Goal: Information Seeking & Learning: Learn about a topic

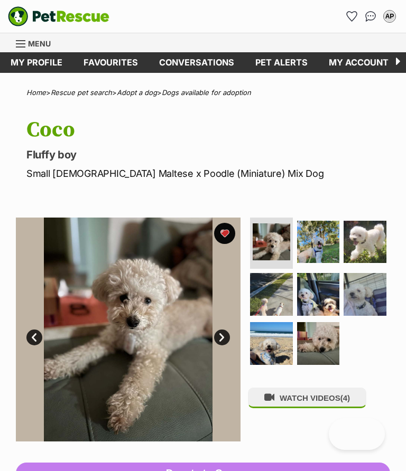
click at [224, 334] on link "Next" at bounding box center [222, 338] width 16 height 16
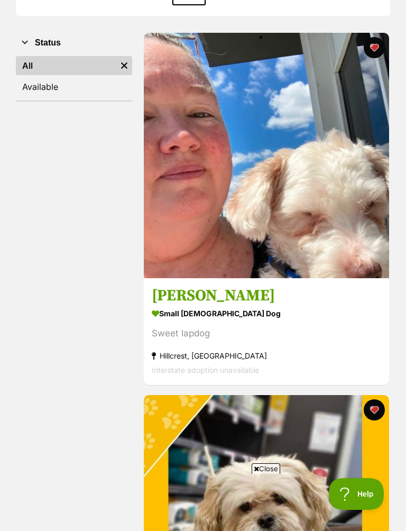
scroll to position [423, 0]
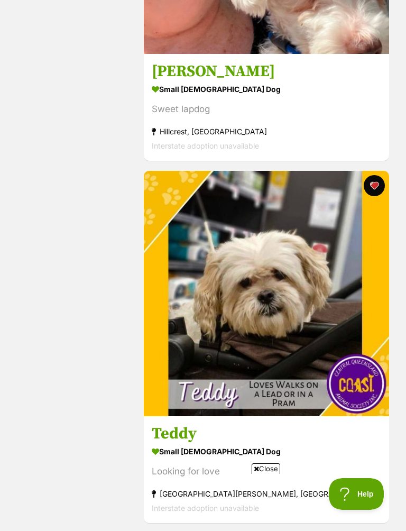
click at [308, 291] on img at bounding box center [266, 293] width 245 height 245
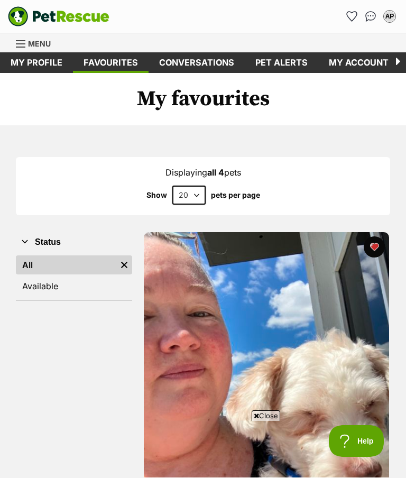
scroll to position [194, 0]
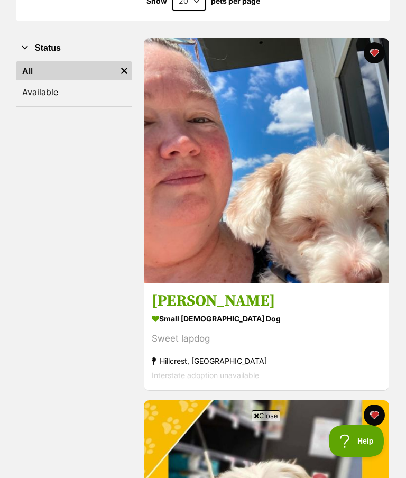
click at [331, 212] on img at bounding box center [266, 160] width 245 height 245
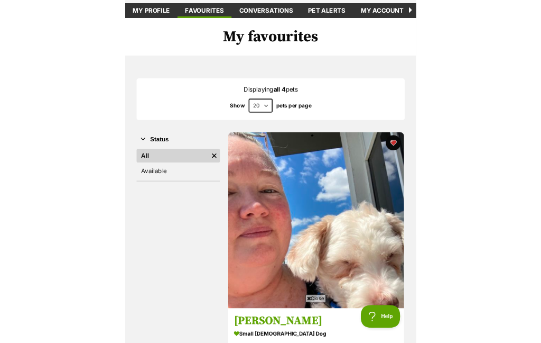
scroll to position [0, 0]
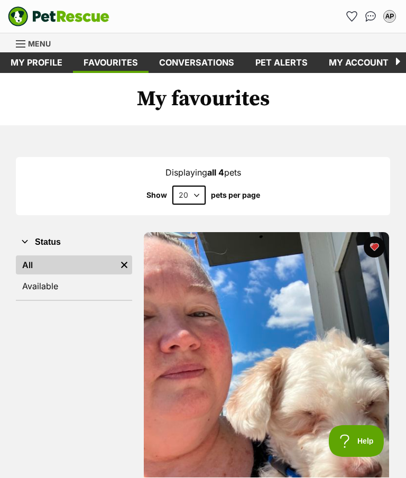
click at [40, 43] on span "Menu" at bounding box center [39, 43] width 23 height 9
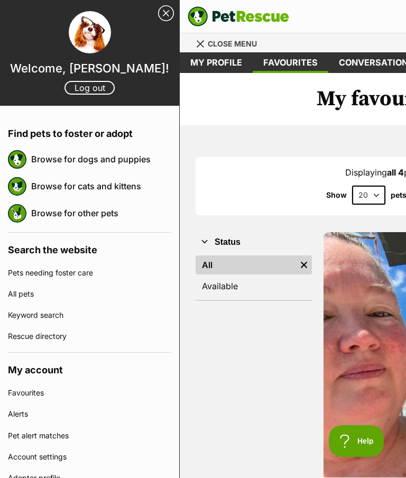
click at [64, 161] on link "Browse for dogs and puppies" at bounding box center [101, 159] width 140 height 22
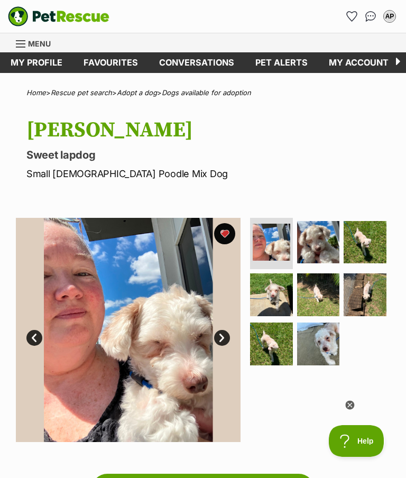
click at [317, 232] on img at bounding box center [318, 242] width 43 height 43
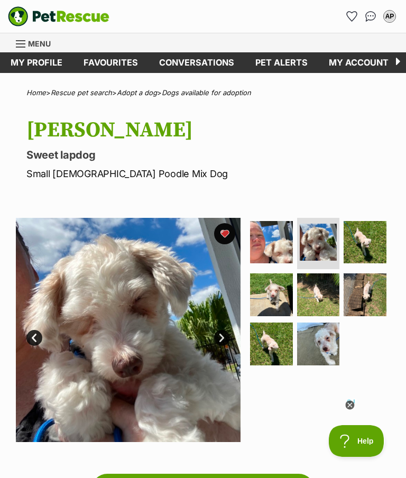
click at [365, 237] on img at bounding box center [365, 242] width 43 height 43
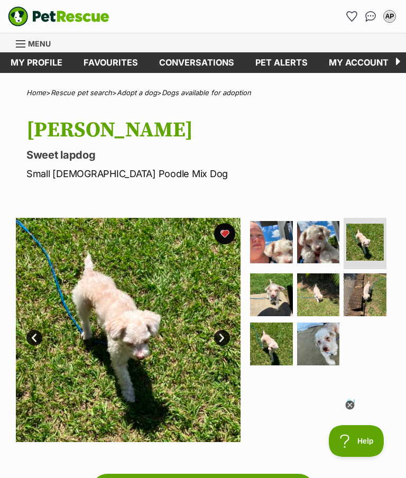
click at [271, 294] on img at bounding box center [271, 294] width 43 height 43
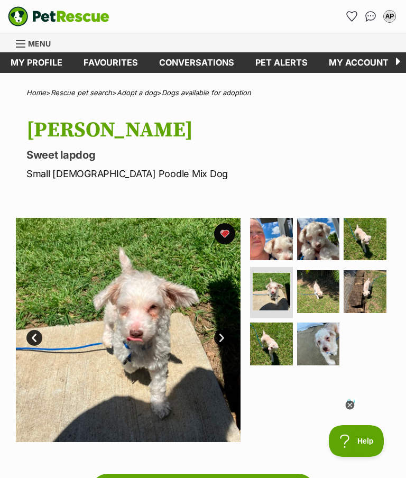
click at [318, 289] on img at bounding box center [318, 291] width 43 height 43
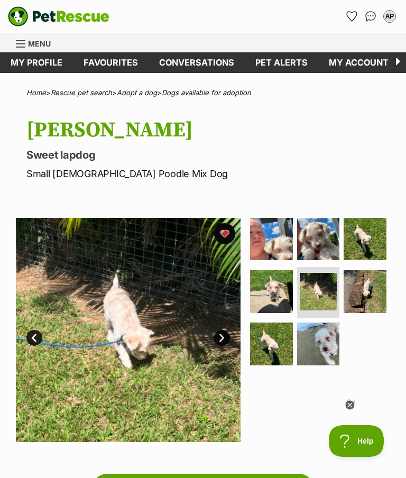
click at [346, 403] on icon at bounding box center [349, 405] width 9 height 9
click at [373, 286] on img at bounding box center [365, 291] width 43 height 43
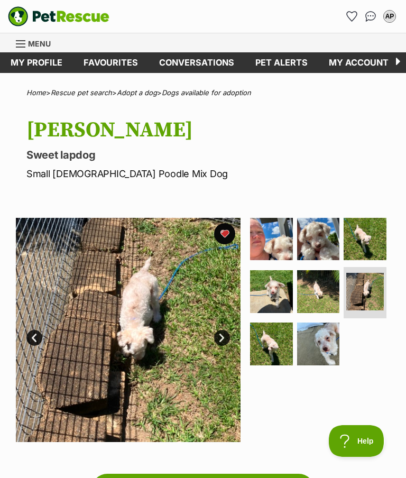
click at [281, 343] on img at bounding box center [271, 343] width 43 height 43
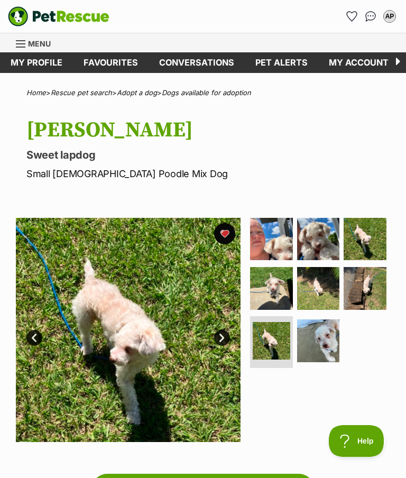
click at [325, 334] on img at bounding box center [318, 340] width 43 height 43
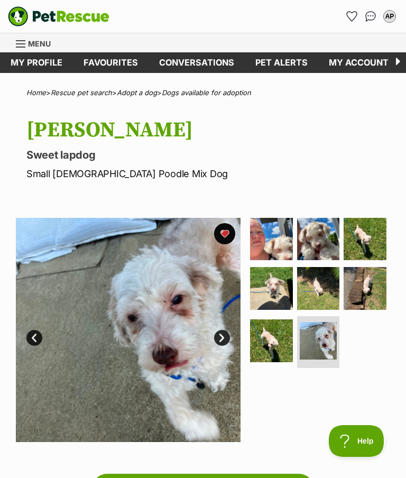
click at [277, 336] on img at bounding box center [271, 340] width 43 height 43
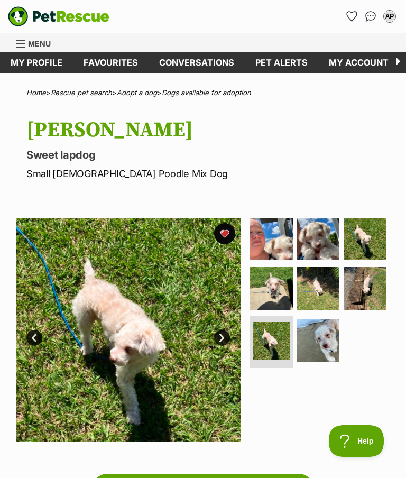
click at [276, 288] on img at bounding box center [271, 288] width 43 height 43
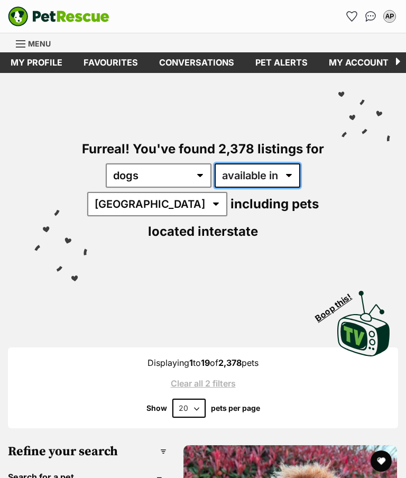
click at [289, 170] on select "available in located in" at bounding box center [258, 175] width 86 height 24
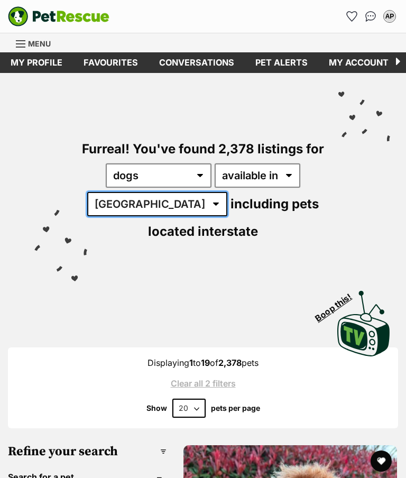
click at [164, 205] on select "[GEOGRAPHIC_DATA] [GEOGRAPHIC_DATA] [GEOGRAPHIC_DATA] [GEOGRAPHIC_DATA] [GEOGRA…" at bounding box center [157, 204] width 140 height 24
click at [163, 207] on select "[GEOGRAPHIC_DATA] [GEOGRAPHIC_DATA] [GEOGRAPHIC_DATA] [GEOGRAPHIC_DATA] [GEOGRA…" at bounding box center [157, 204] width 140 height 24
select select "QLD"
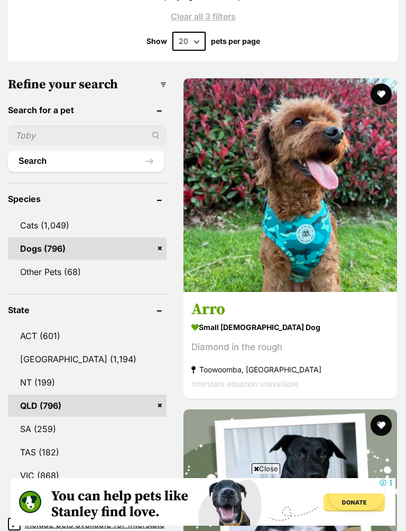
click at [327, 238] on img at bounding box center [290, 185] width 214 height 214
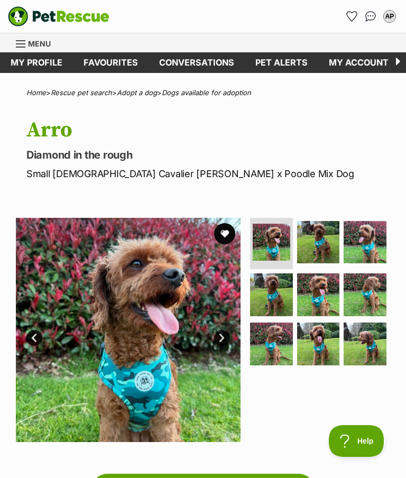
click at [228, 230] on button "favourite" at bounding box center [224, 233] width 21 height 21
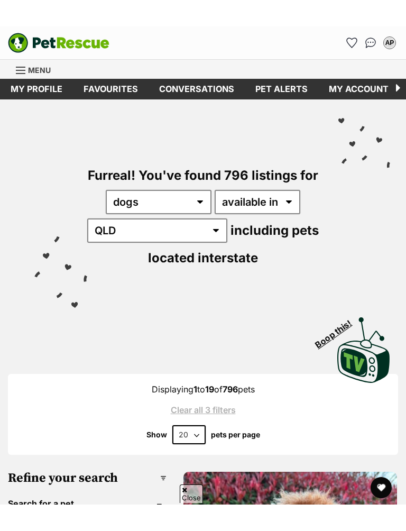
scroll to position [952, 0]
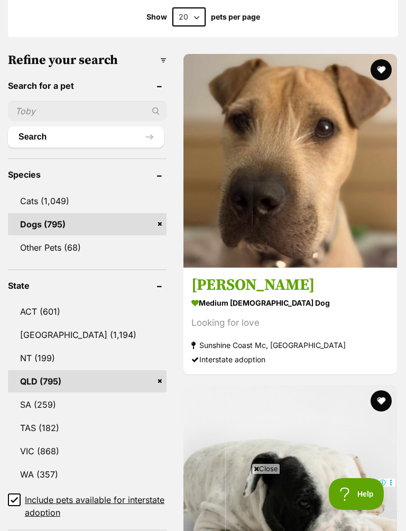
click at [337, 233] on img at bounding box center [290, 161] width 214 height 214
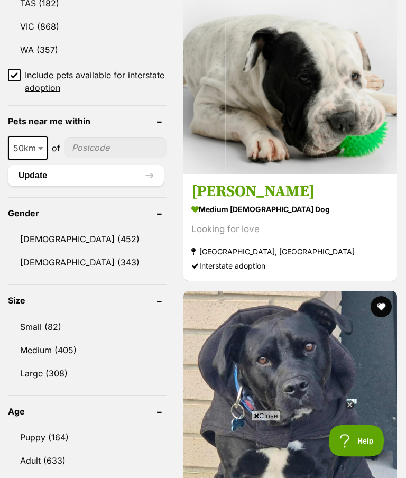
scroll to position [807, 0]
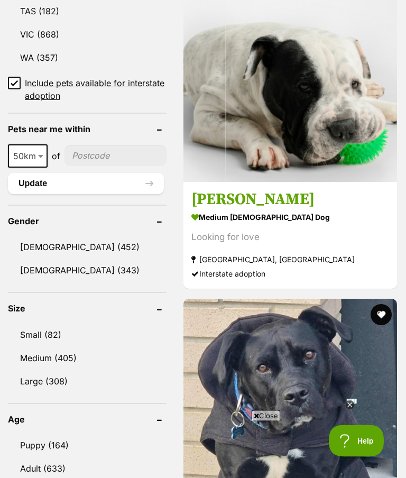
click at [45, 331] on link "Small (82)" at bounding box center [87, 335] width 159 height 22
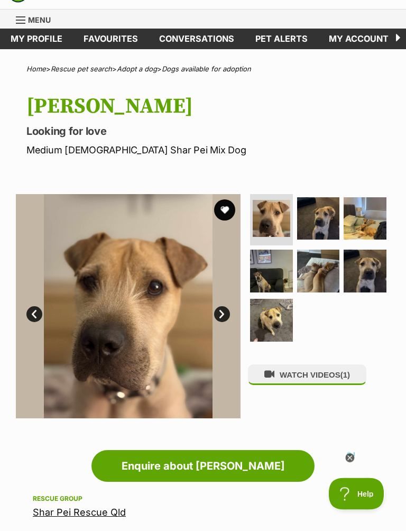
scroll to position [24, 0]
click at [322, 219] on img at bounding box center [318, 218] width 43 height 43
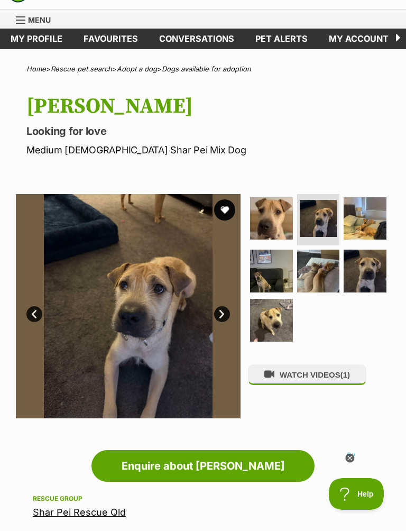
click at [373, 220] on img at bounding box center [365, 218] width 43 height 43
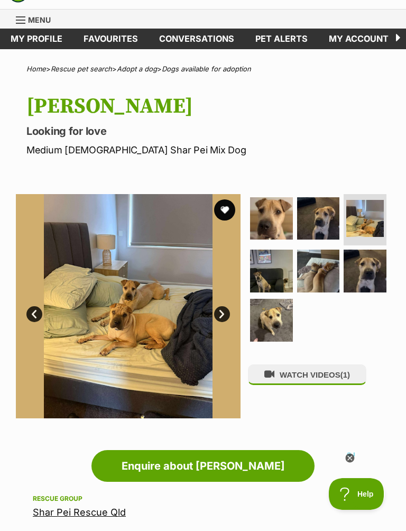
click at [275, 277] on img at bounding box center [271, 270] width 43 height 43
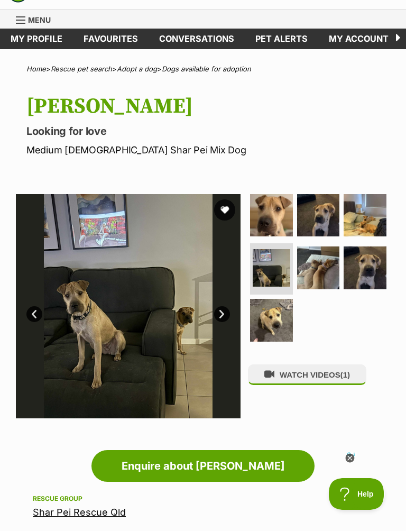
click at [316, 272] on img at bounding box center [318, 267] width 43 height 43
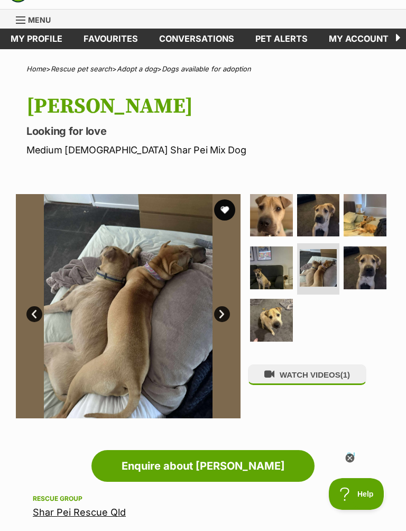
click at [375, 270] on img at bounding box center [365, 267] width 43 height 43
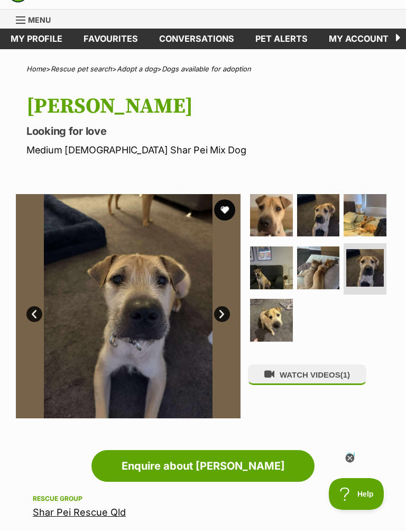
click at [276, 322] on img at bounding box center [271, 320] width 43 height 43
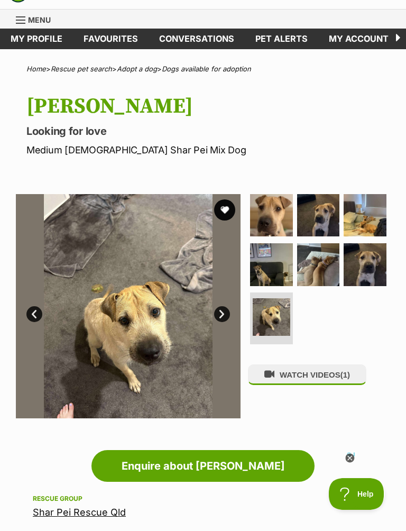
click at [349, 454] on icon at bounding box center [349, 458] width 9 height 9
click at [347, 458] on div "Enquire about [PERSON_NAME] Find available pets like this!" at bounding box center [203, 466] width 374 height 32
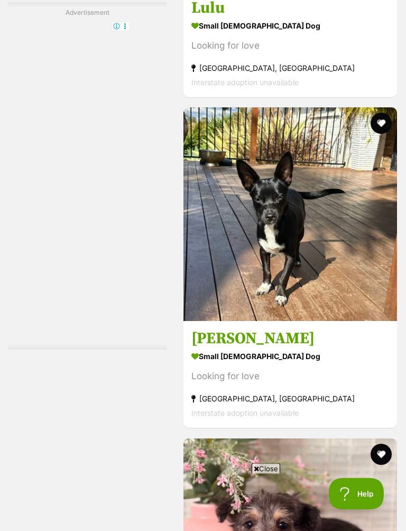
scroll to position [6366, 0]
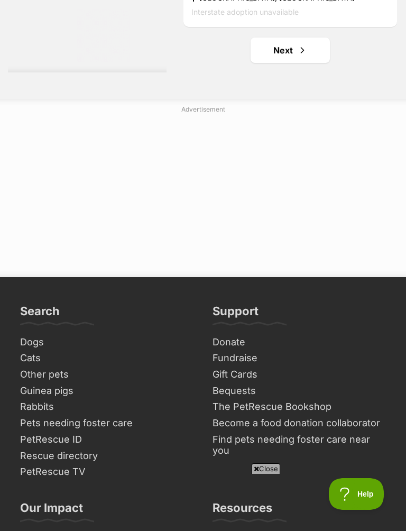
scroll to position [7109, 0]
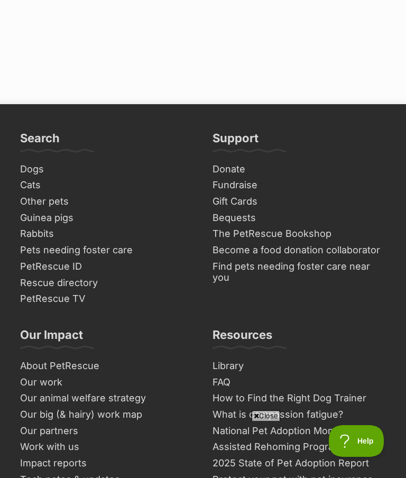
scroll to position [0, 0]
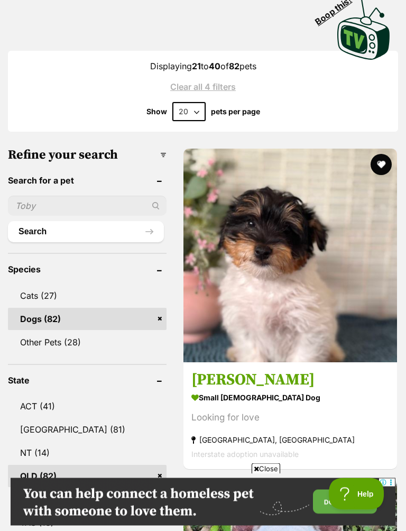
scroll to position [273, 0]
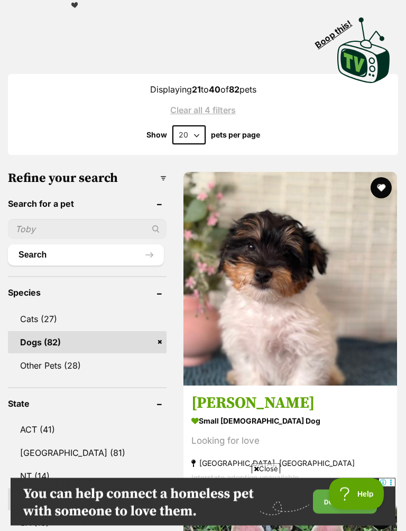
click at [383, 184] on button "favourite" at bounding box center [381, 188] width 21 height 21
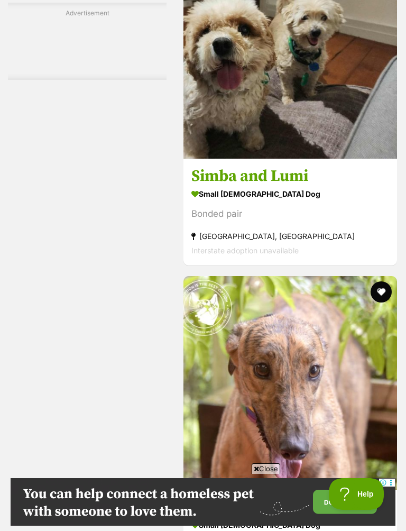
scroll to position [2594, 0]
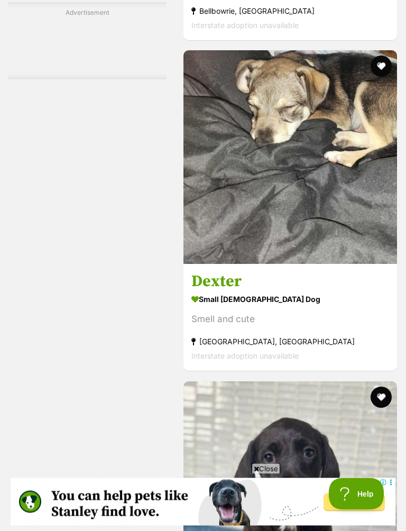
scroll to position [5794, 0]
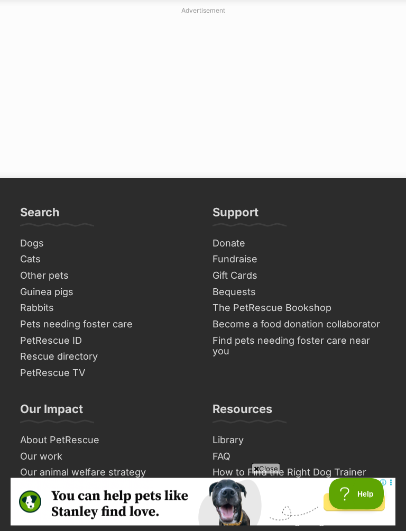
scroll to position [7229, 0]
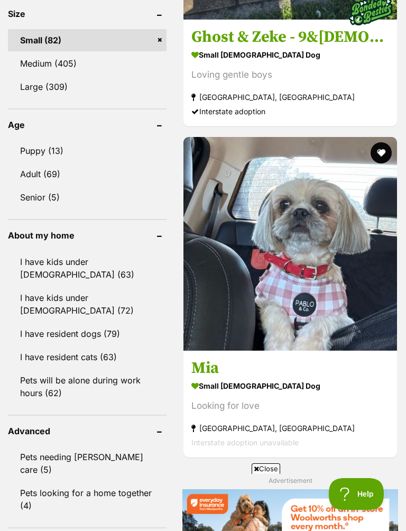
scroll to position [1210, 0]
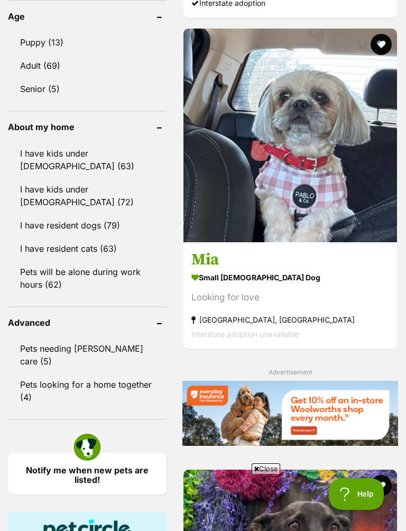
click at [382, 55] on button "favourite" at bounding box center [381, 44] width 21 height 21
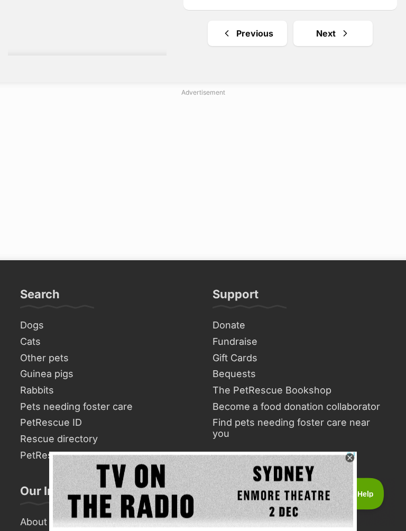
scroll to position [7279, 0]
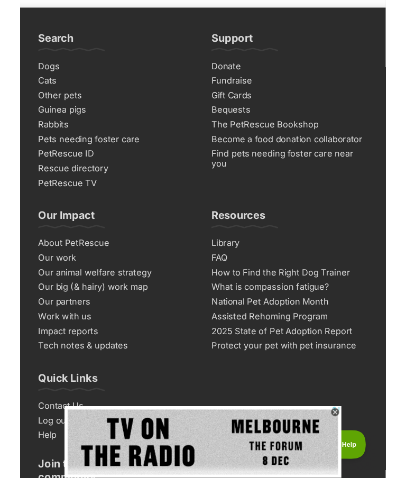
scroll to position [7530, 0]
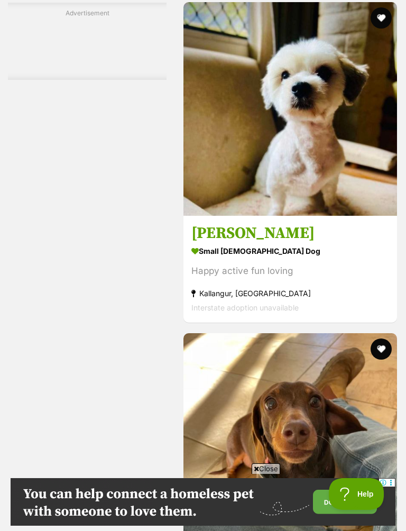
scroll to position [2594, 0]
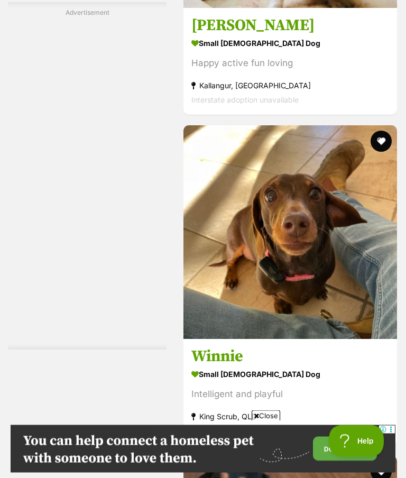
scroll to position [2568, 0]
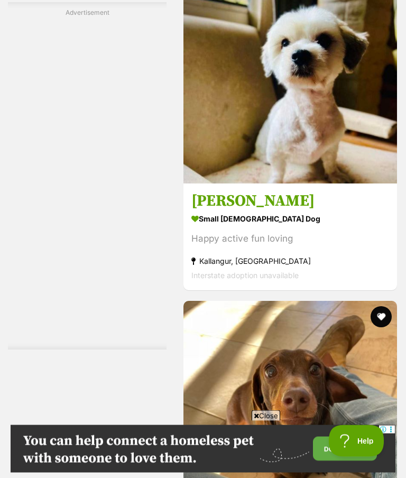
click at [330, 184] on img at bounding box center [290, 77] width 214 height 214
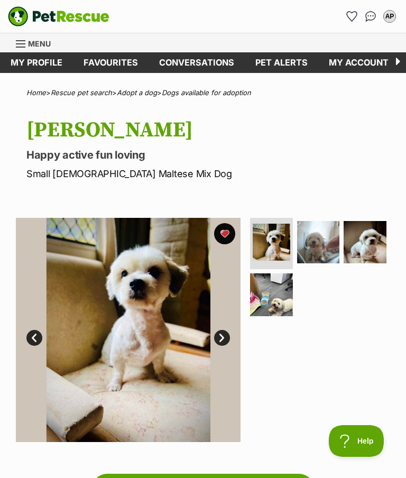
click at [278, 295] on img at bounding box center [271, 294] width 43 height 43
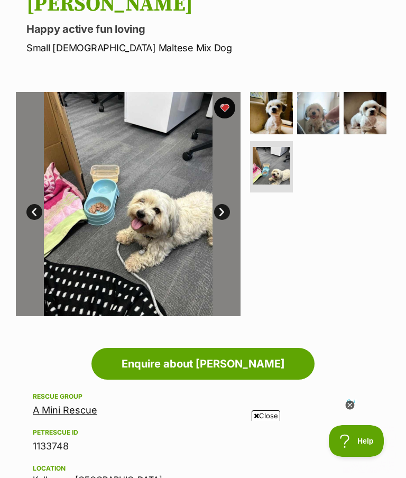
scroll to position [125, 0]
click at [150, 212] on img at bounding box center [128, 205] width 225 height 225
click at [169, 242] on img at bounding box center [128, 205] width 225 height 225
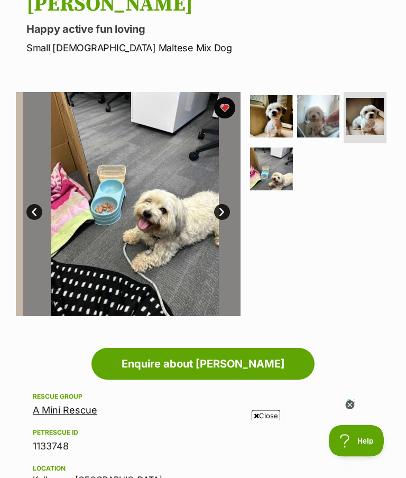
click at [163, 242] on img at bounding box center [135, 205] width 225 height 225
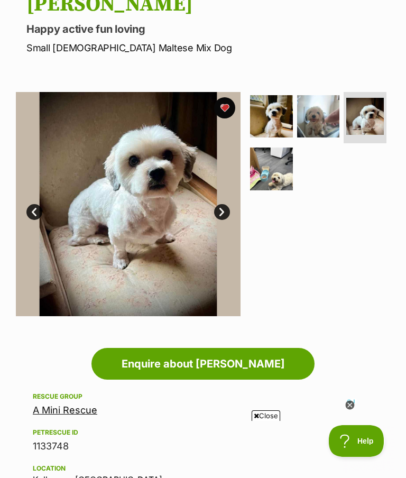
click at [225, 209] on link "Next" at bounding box center [222, 212] width 16 height 16
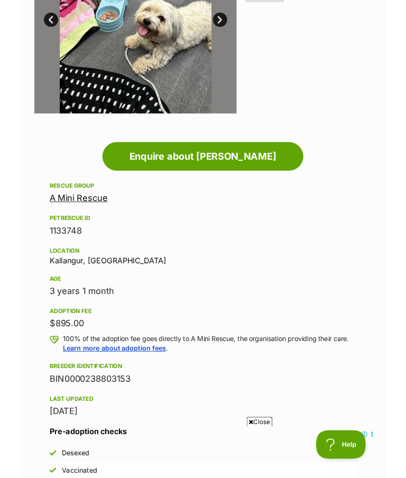
scroll to position [0, 0]
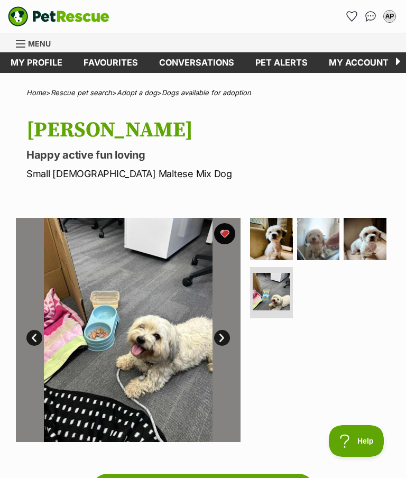
click at [322, 240] on img at bounding box center [318, 239] width 43 height 43
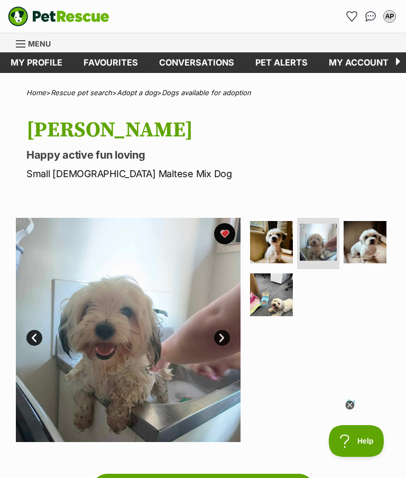
click at [347, 409] on icon at bounding box center [350, 406] width 10 height 10
click at [277, 293] on img at bounding box center [271, 294] width 43 height 43
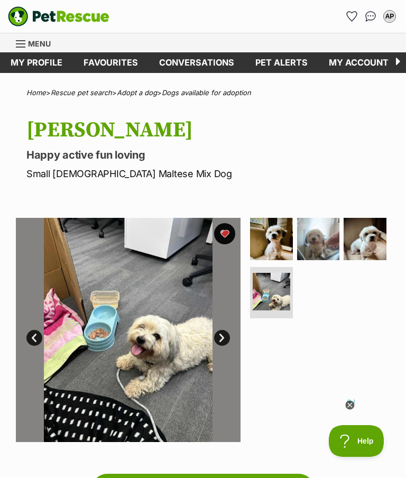
click at [352, 404] on icon at bounding box center [349, 405] width 9 height 9
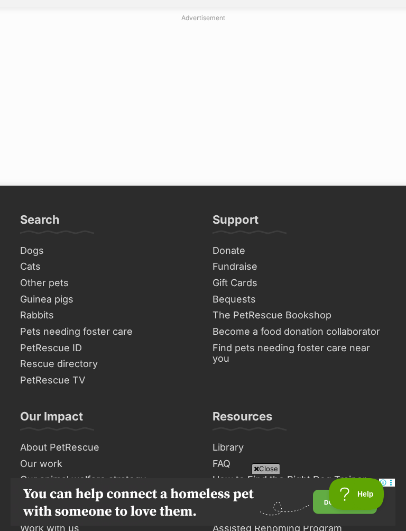
scroll to position [7209, 0]
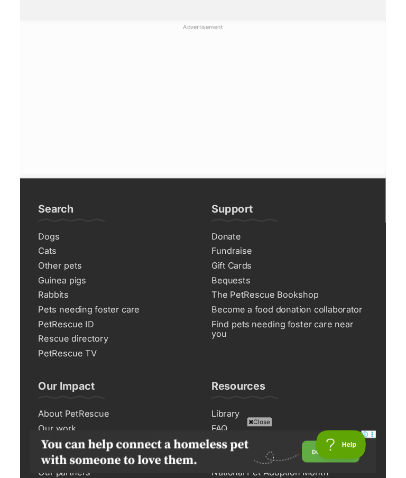
scroll to position [7126, 0]
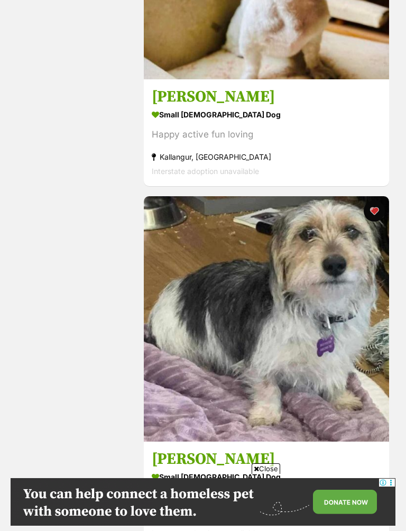
click at [317, 339] on img at bounding box center [266, 318] width 245 height 245
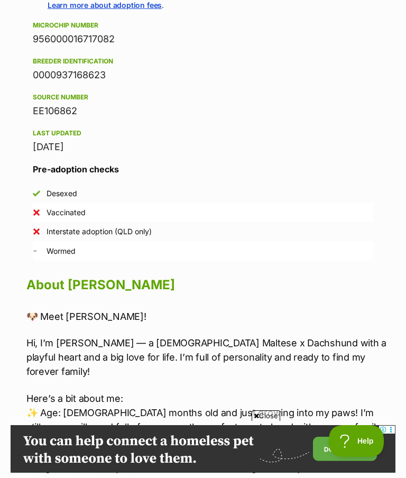
scroll to position [721, 0]
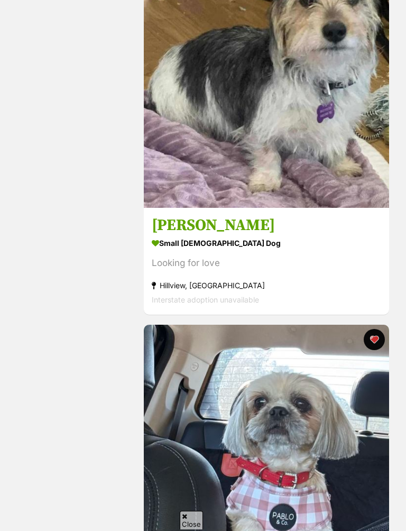
scroll to position [796, 0]
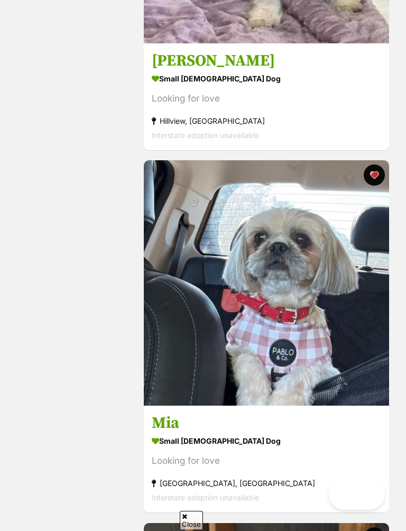
click at [318, 336] on img at bounding box center [266, 282] width 245 height 245
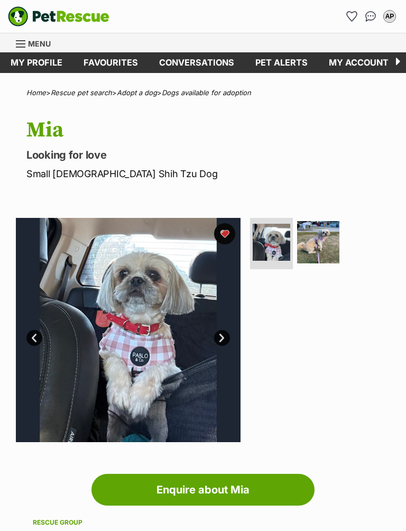
click at [225, 333] on link "Next" at bounding box center [222, 338] width 16 height 16
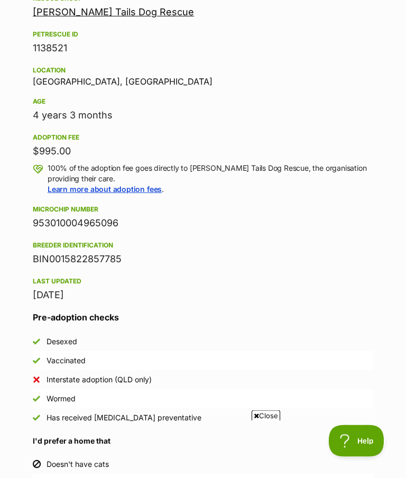
scroll to position [50, 0]
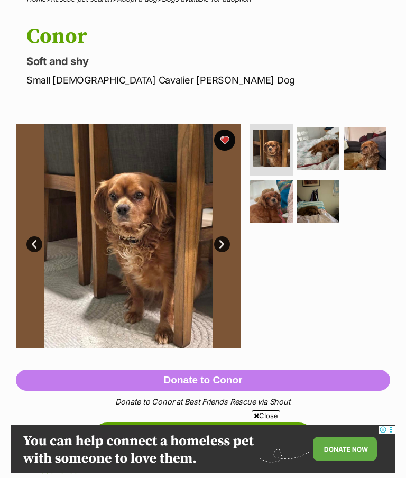
scroll to position [93, 0]
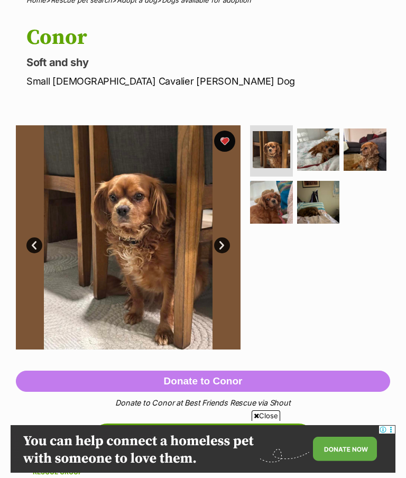
click at [224, 243] on link "Next" at bounding box center [222, 245] width 16 height 16
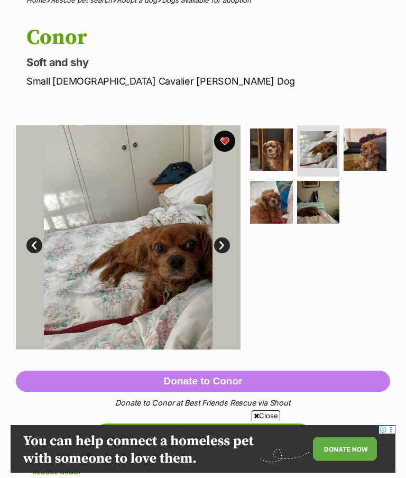
click at [219, 246] on link "Next" at bounding box center [222, 245] width 16 height 16
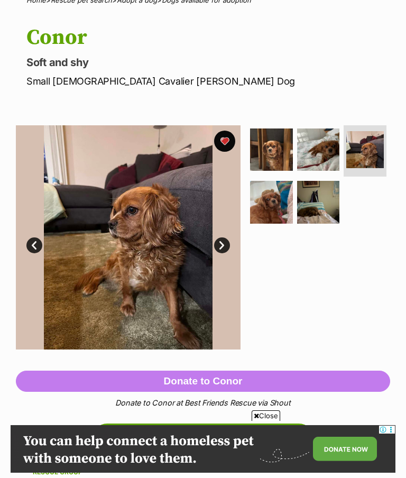
click at [222, 245] on link "Next" at bounding box center [222, 245] width 16 height 16
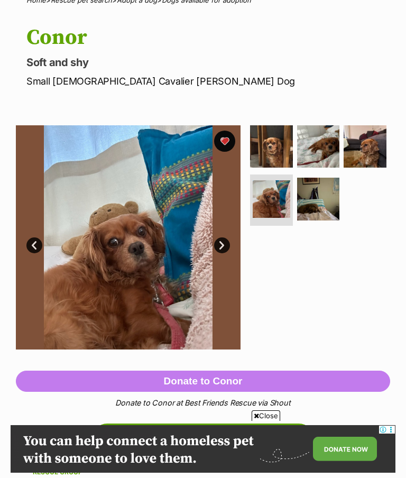
click at [223, 245] on link "Next" at bounding box center [222, 245] width 16 height 16
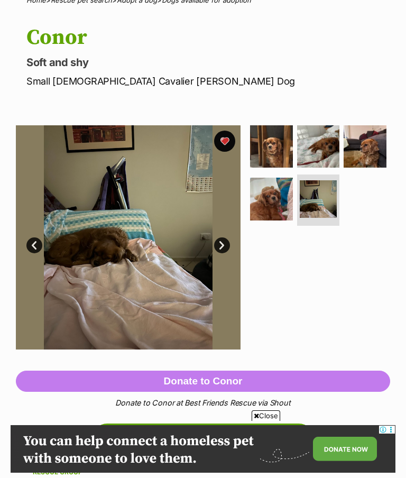
click at [228, 245] on link "Next" at bounding box center [222, 245] width 16 height 16
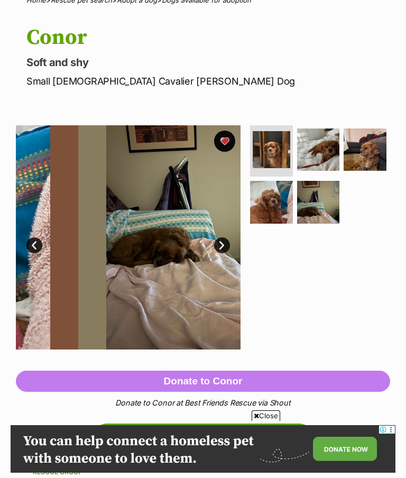
click at [228, 239] on link "Next" at bounding box center [222, 245] width 16 height 16
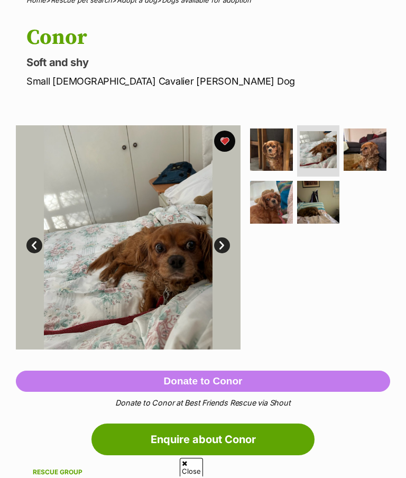
click at [38, 241] on link "Prev" at bounding box center [34, 245] width 16 height 16
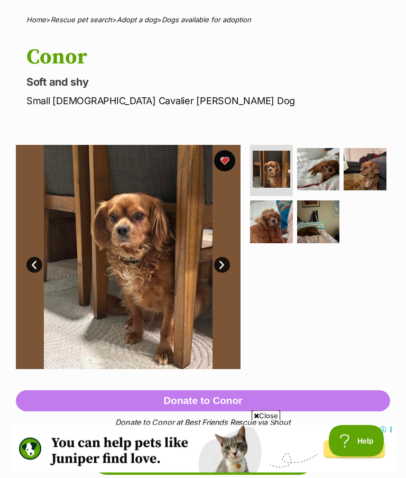
scroll to position [54, 0]
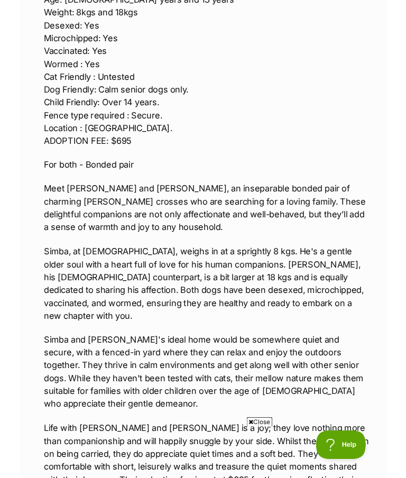
scroll to position [998, 0]
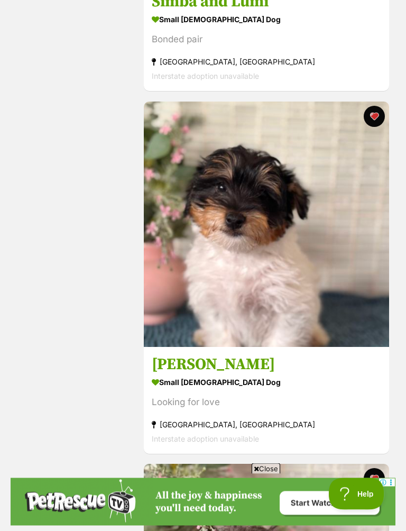
scroll to position [1943, 0]
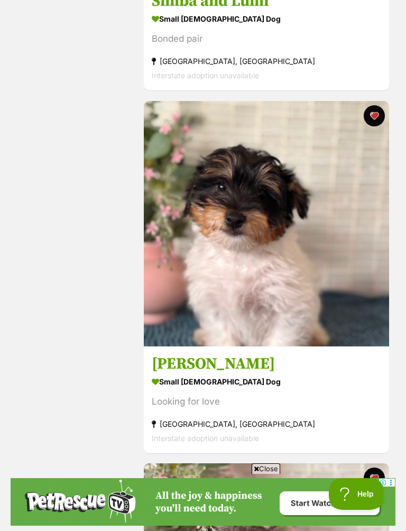
click at [317, 283] on img at bounding box center [266, 223] width 245 height 245
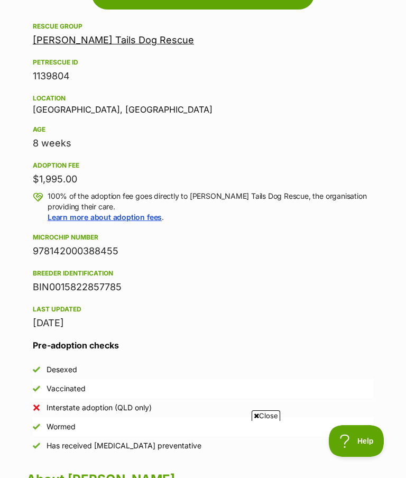
scroll to position [493, 0]
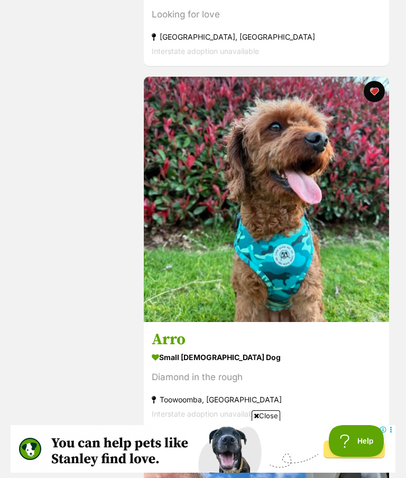
scroll to position [3053, 0]
click at [335, 244] on img at bounding box center [266, 199] width 245 height 245
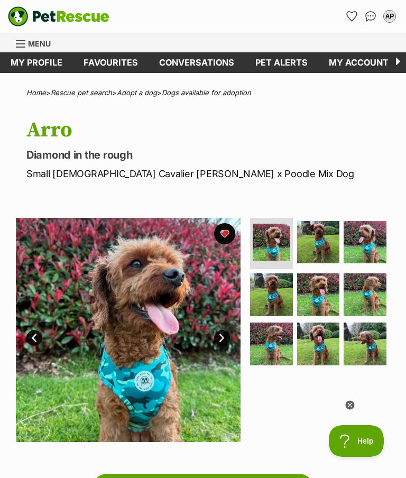
click at [325, 340] on img at bounding box center [318, 343] width 43 height 43
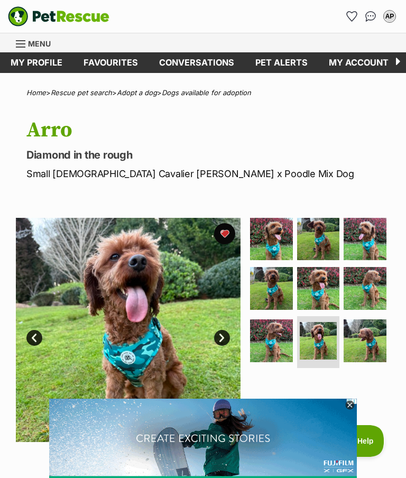
click at [367, 340] on img at bounding box center [365, 340] width 43 height 43
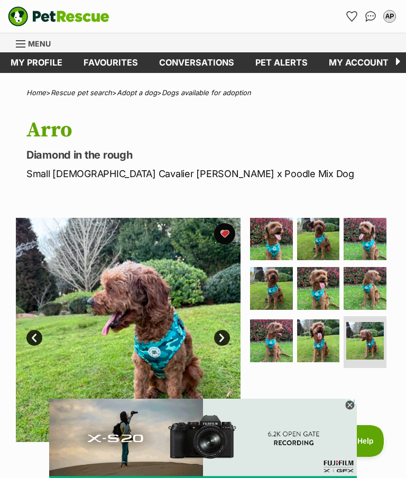
click at [372, 288] on img at bounding box center [365, 288] width 43 height 43
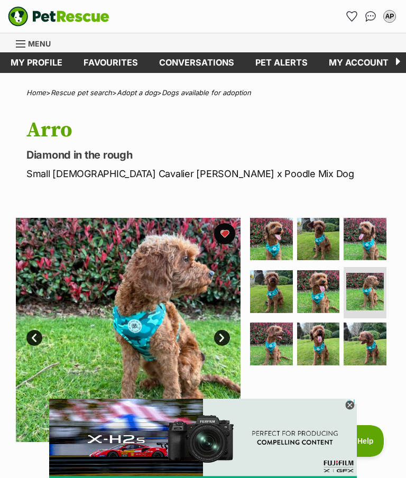
click at [374, 235] on img at bounding box center [365, 239] width 43 height 43
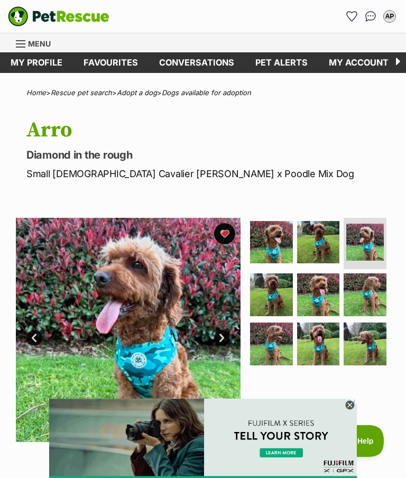
click at [322, 241] on img at bounding box center [318, 242] width 43 height 43
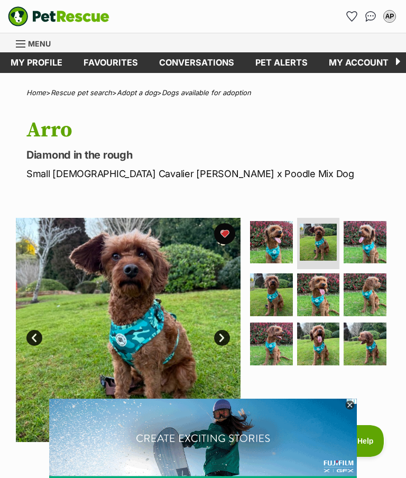
click at [323, 289] on img at bounding box center [318, 294] width 43 height 43
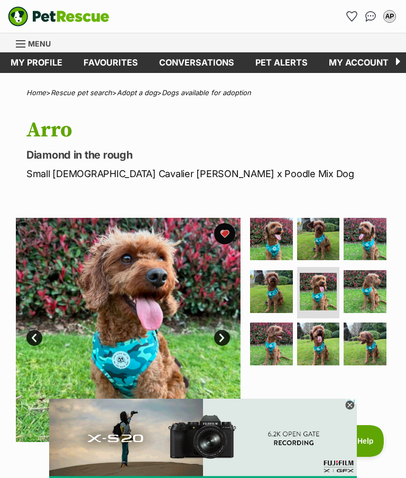
click at [276, 285] on img at bounding box center [271, 291] width 43 height 43
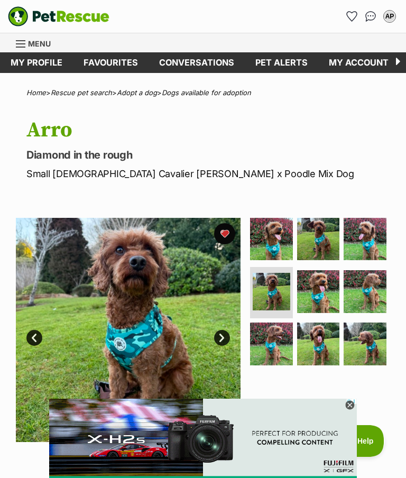
click at [281, 337] on img at bounding box center [271, 343] width 43 height 43
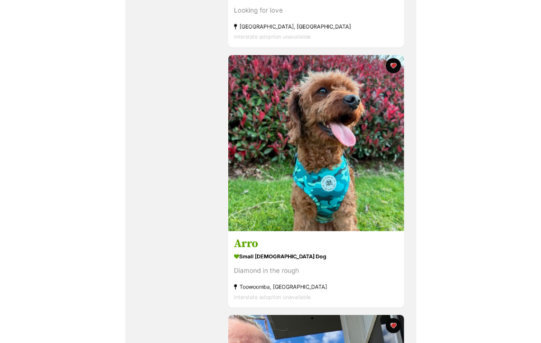
scroll to position [2690, 0]
